Goal: Transaction & Acquisition: Purchase product/service

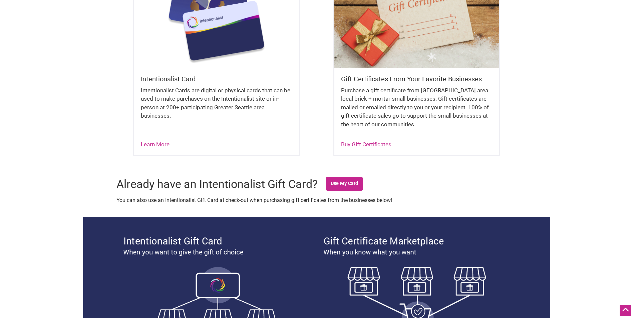
scroll to position [234, 0]
click at [157, 141] on link "Learn More" at bounding box center [155, 144] width 29 height 7
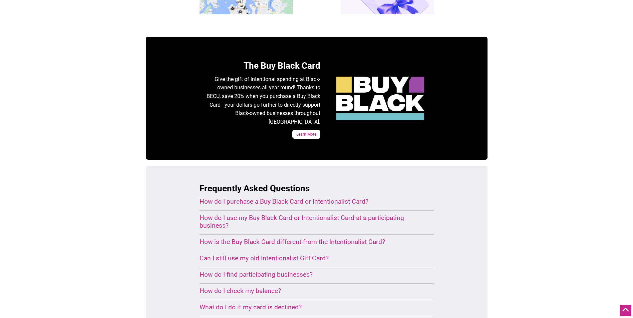
scroll to position [300, 0]
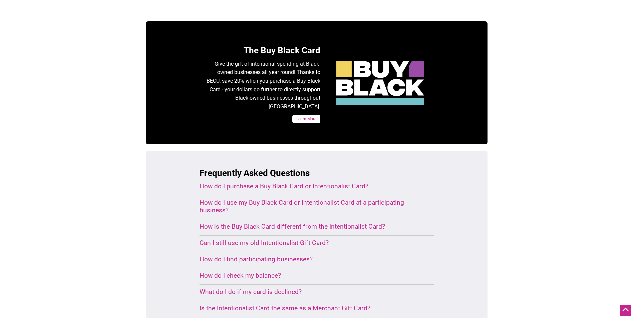
click at [337, 182] on div "How do I purchase a Buy Black Card or Intentionalist Card?" at bounding box center [308, 186] width 218 height 8
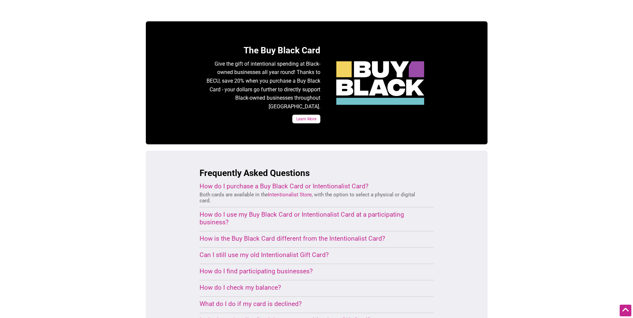
click at [300, 192] on link "Intentionalist Store" at bounding box center [290, 195] width 44 height 6
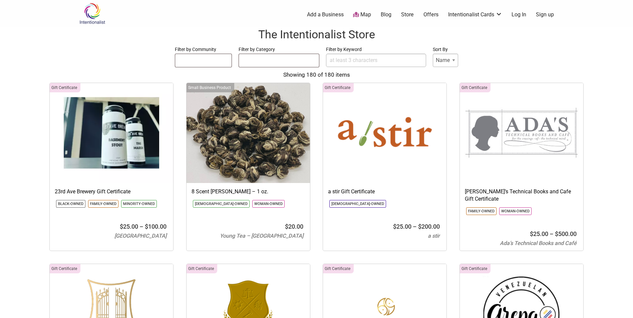
select select
click at [482, 44] on link "Intentionalist Card" at bounding box center [475, 44] width 43 height 7
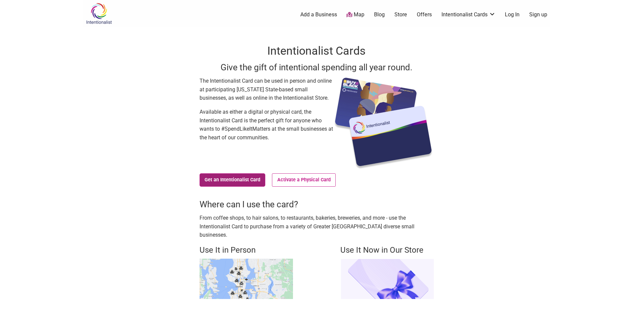
click at [238, 177] on link "Get an Intentionalist Card" at bounding box center [232, 179] width 66 height 13
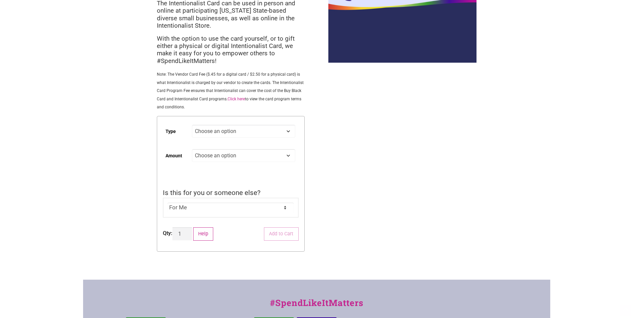
scroll to position [67, 0]
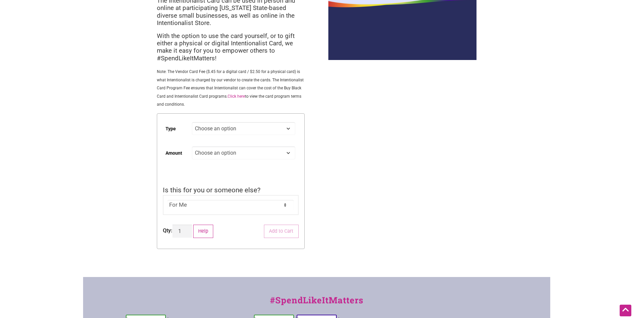
click at [289, 128] on select "Choose an option Digital Physical" at bounding box center [243, 128] width 103 height 13
click at [192, 122] on select "Choose an option Digital Physical" at bounding box center [243, 128] width 103 height 13
select select "Digital"
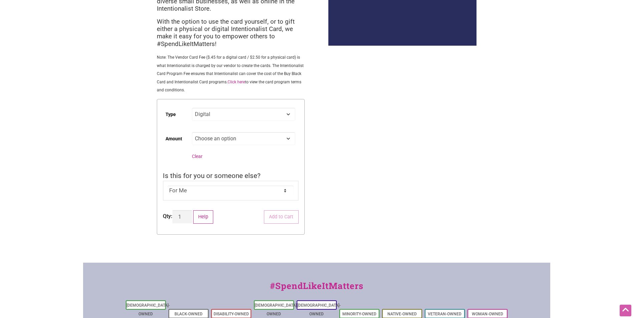
scroll to position [0, 0]
